Goal: Task Accomplishment & Management: Manage account settings

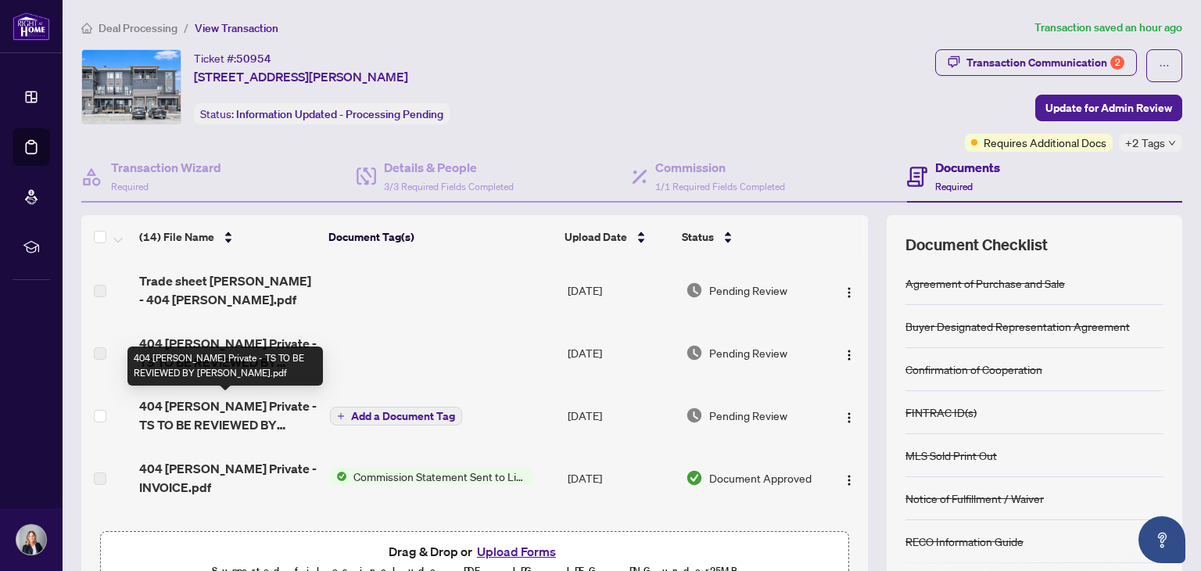
click at [248, 410] on span "404 [PERSON_NAME] Private - TS TO BE REVIEWED BY [PERSON_NAME].pdf" at bounding box center [227, 415] width 177 height 38
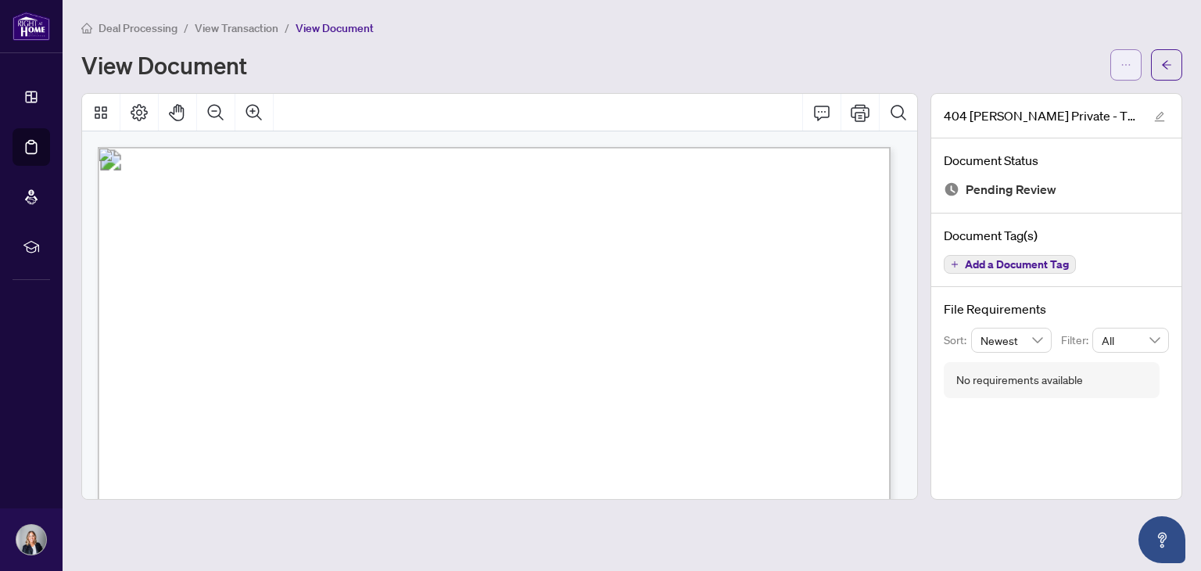
click at [1126, 69] on icon "ellipsis" at bounding box center [1125, 64] width 11 height 11
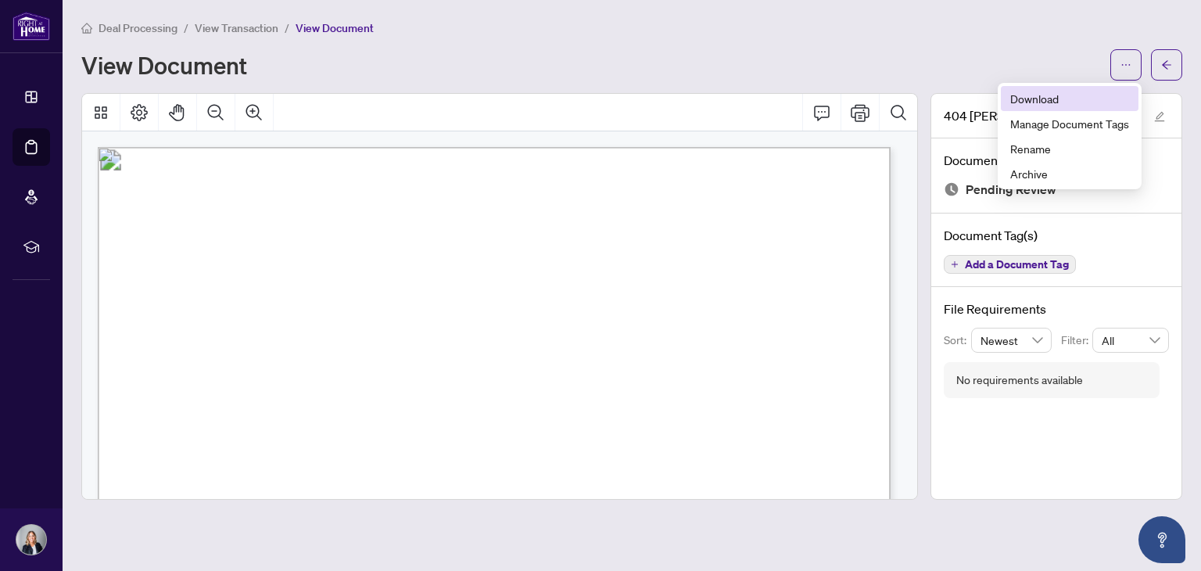
click at [1034, 97] on span "Download" at bounding box center [1069, 98] width 119 height 17
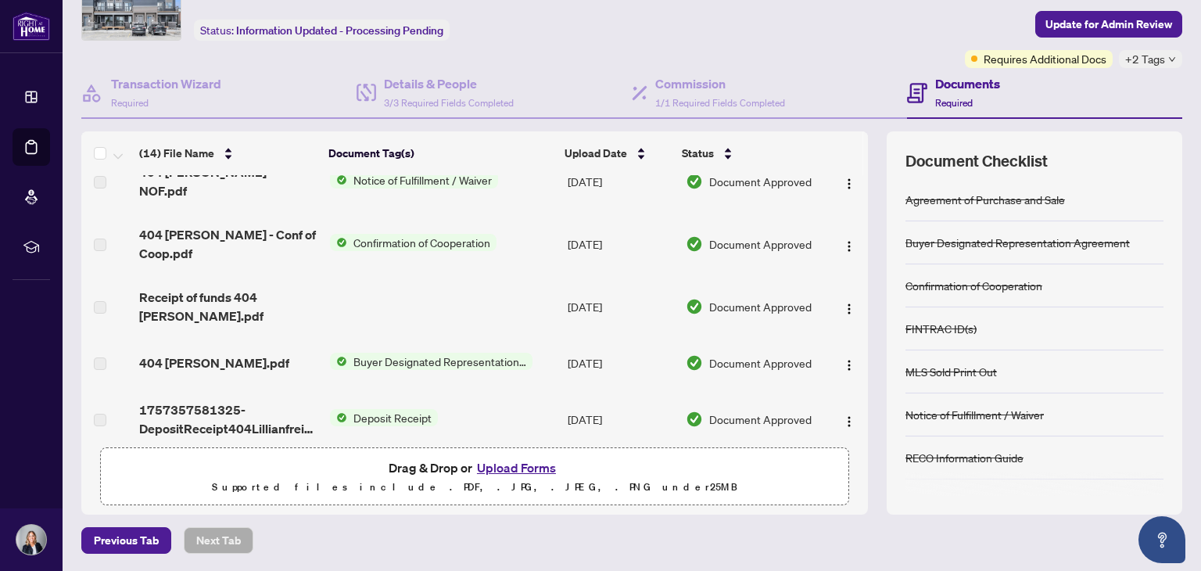
scroll to position [469, 0]
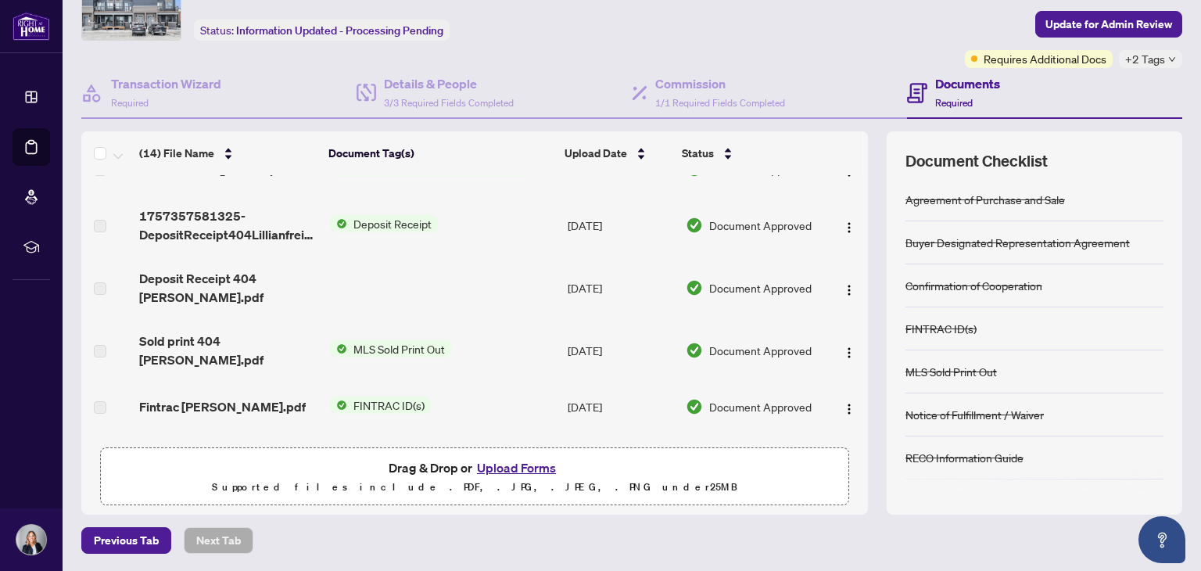
click at [517, 466] on button "Upload Forms" at bounding box center [516, 467] width 88 height 20
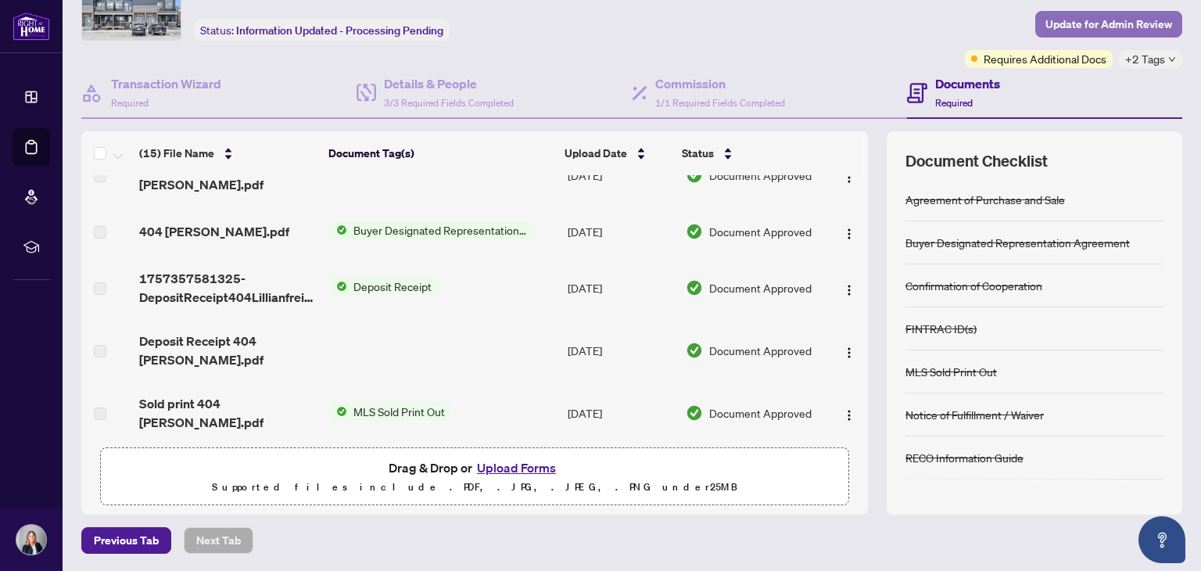
click at [1069, 21] on span "Update for Admin Review" at bounding box center [1108, 24] width 127 height 25
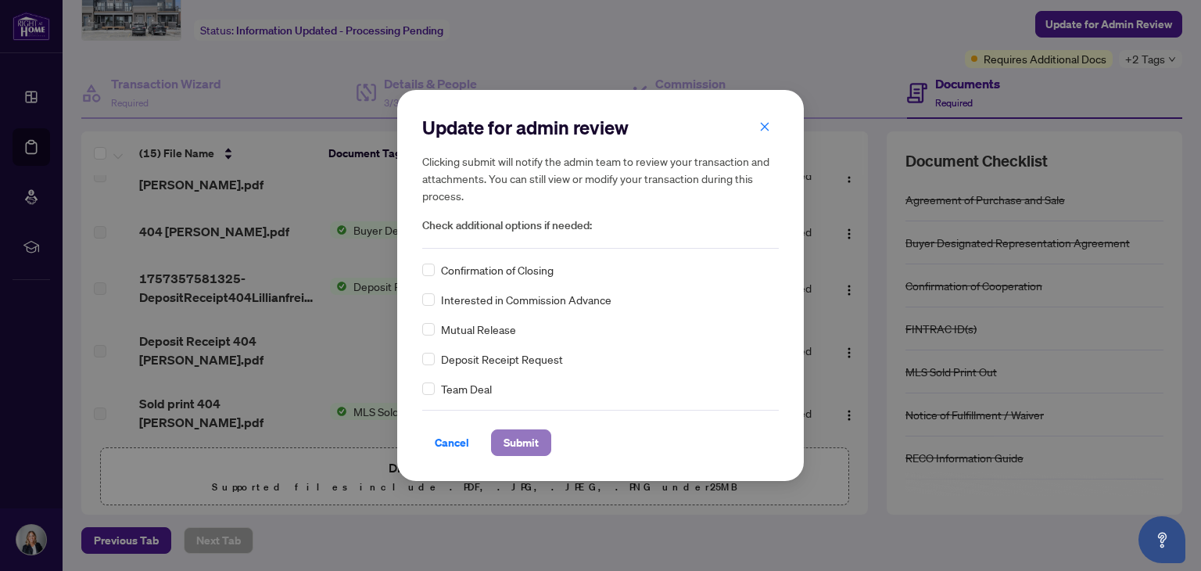
click at [521, 445] on span "Submit" at bounding box center [520, 442] width 35 height 25
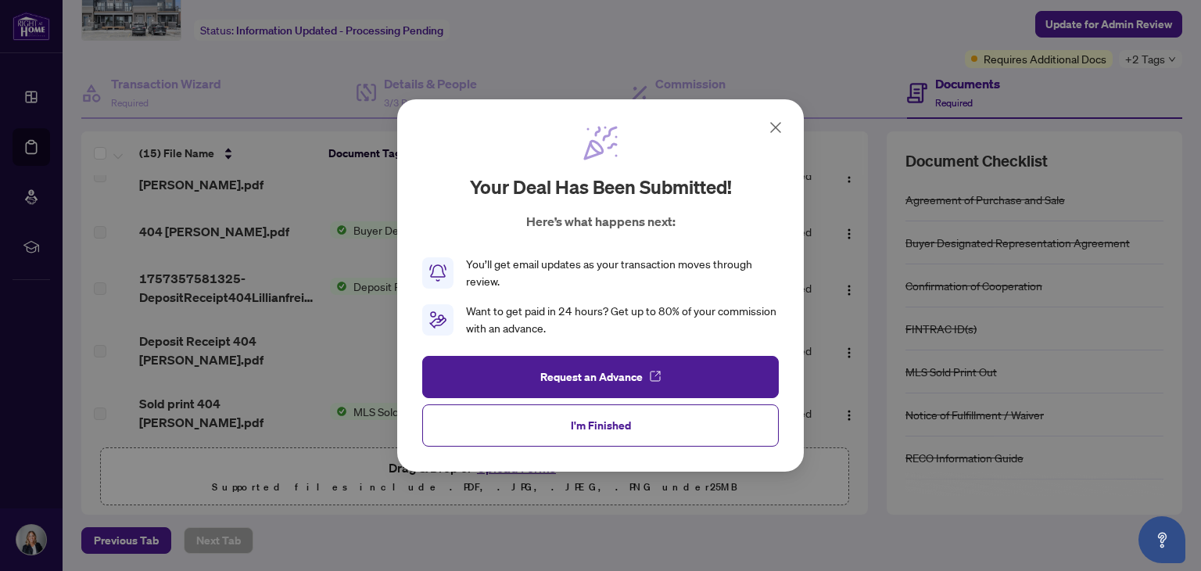
click at [775, 126] on icon at bounding box center [775, 127] width 19 height 19
